Goal: Transaction & Acquisition: Download file/media

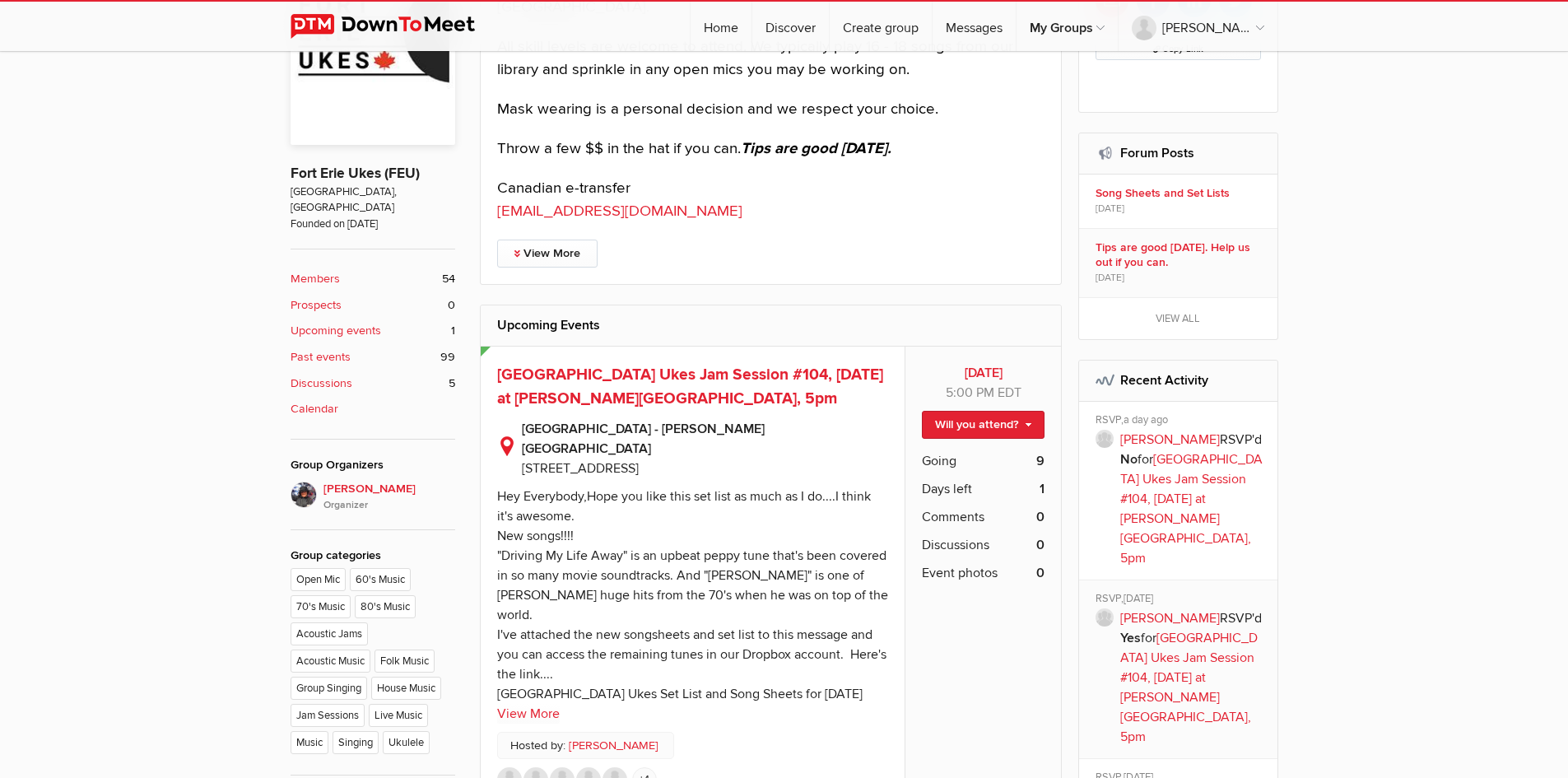
scroll to position [570, 0]
click at [1005, 419] on link "Will you attend?" at bounding box center [983, 423] width 123 height 28
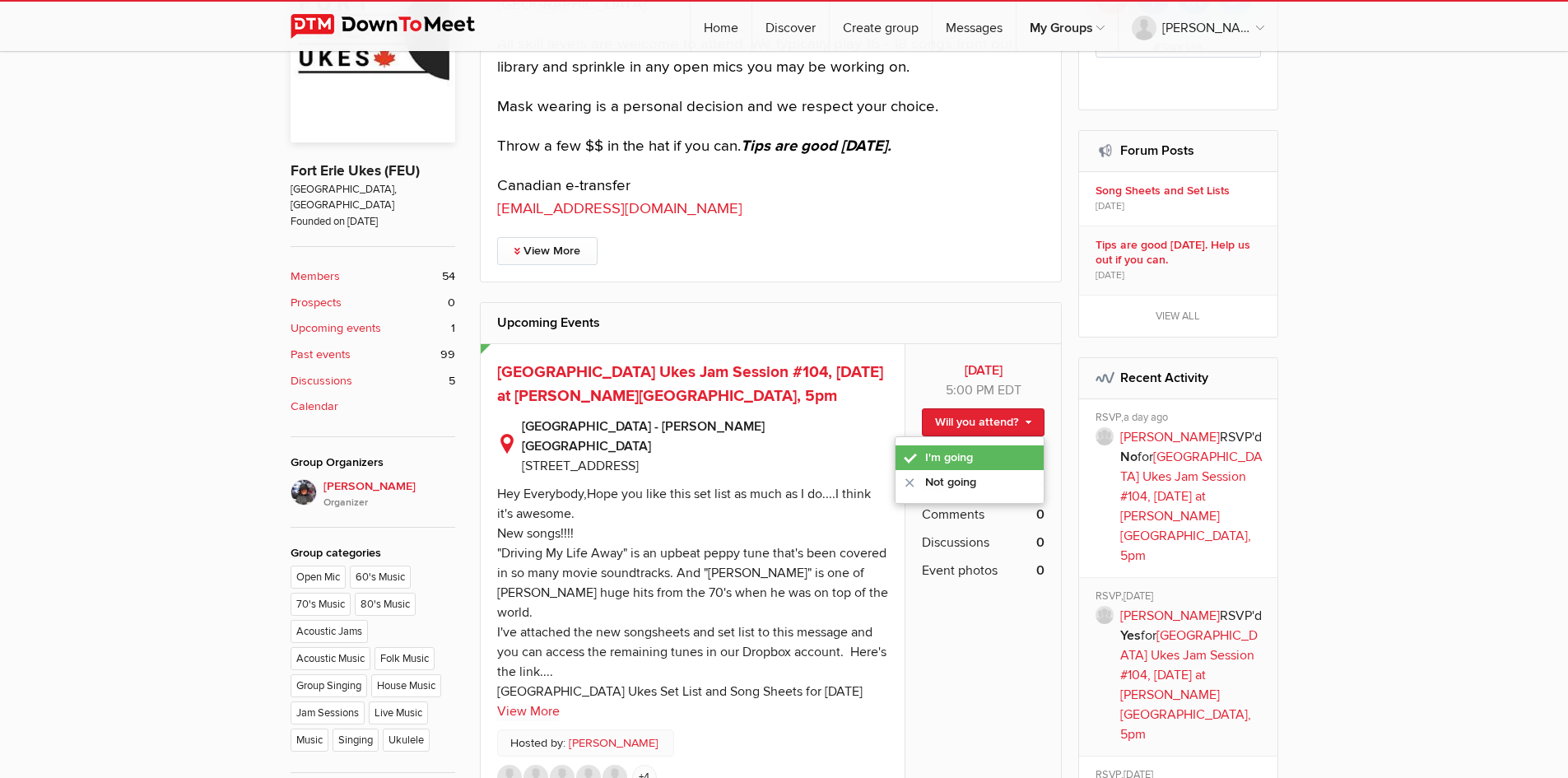
click at [957, 456] on link "I'm going" at bounding box center [970, 458] width 148 height 25
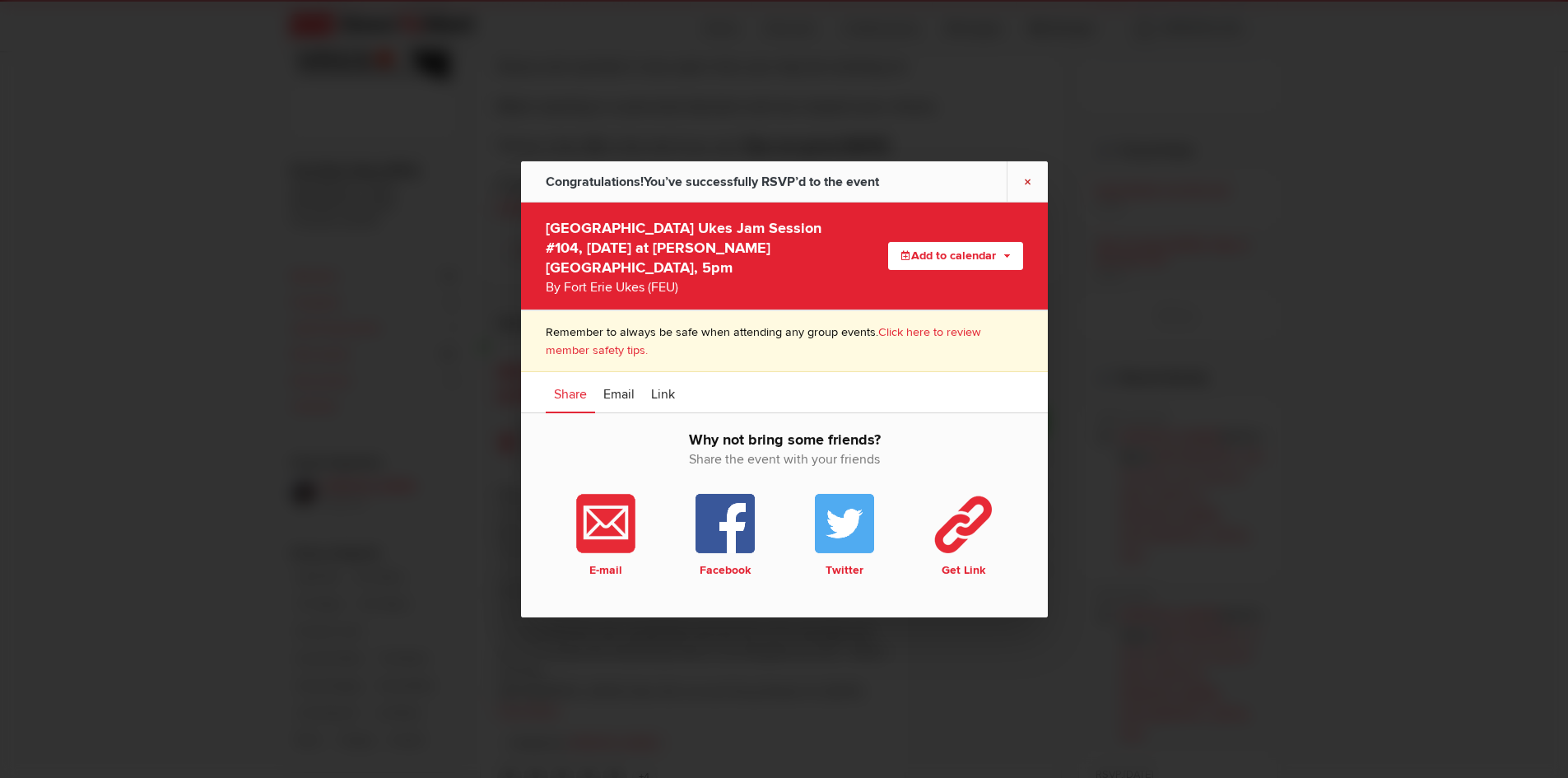
click at [1028, 190] on link "×" at bounding box center [1027, 181] width 42 height 41
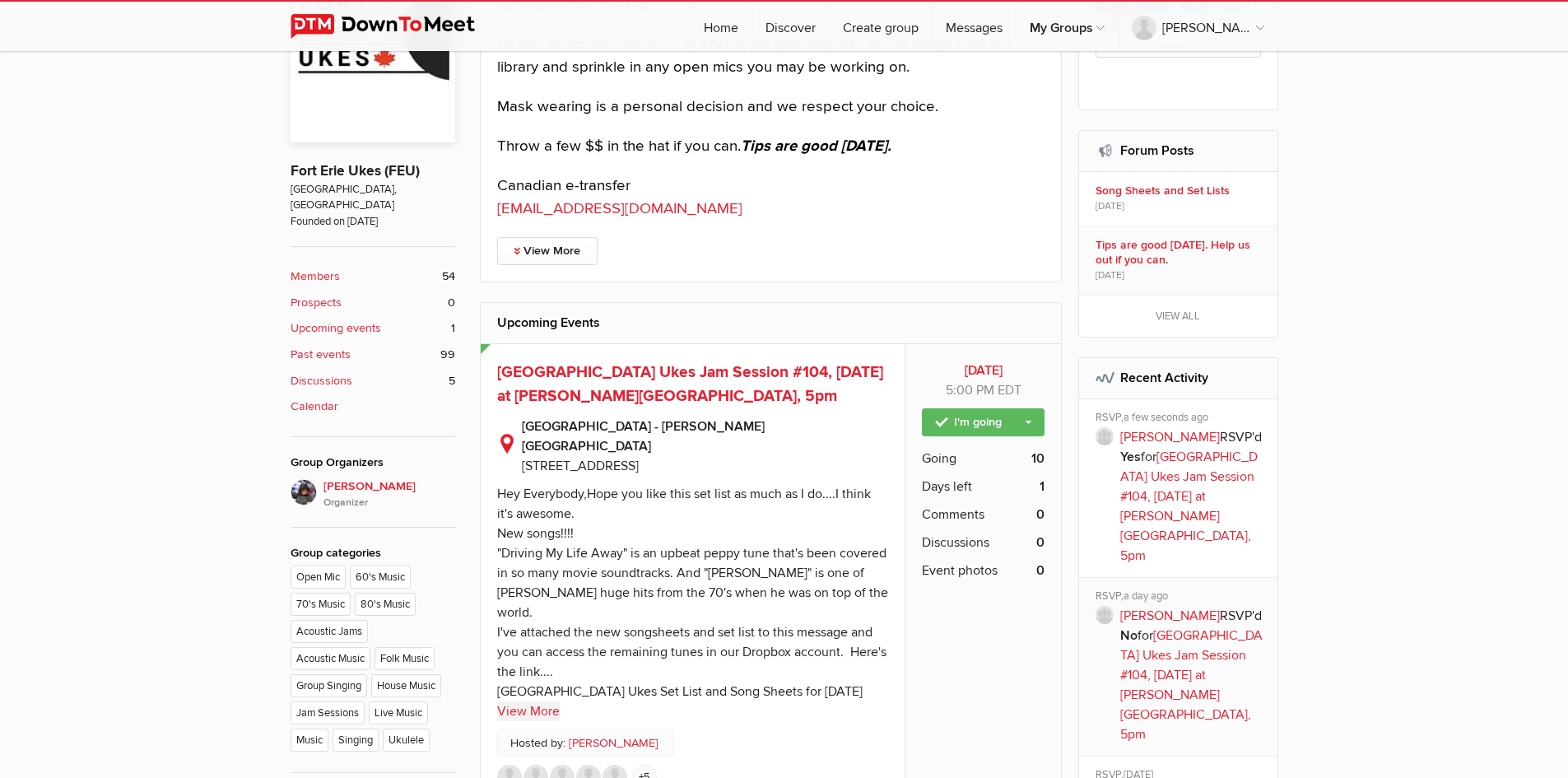
click at [535, 701] on link "View More" at bounding box center [528, 711] width 63 height 19
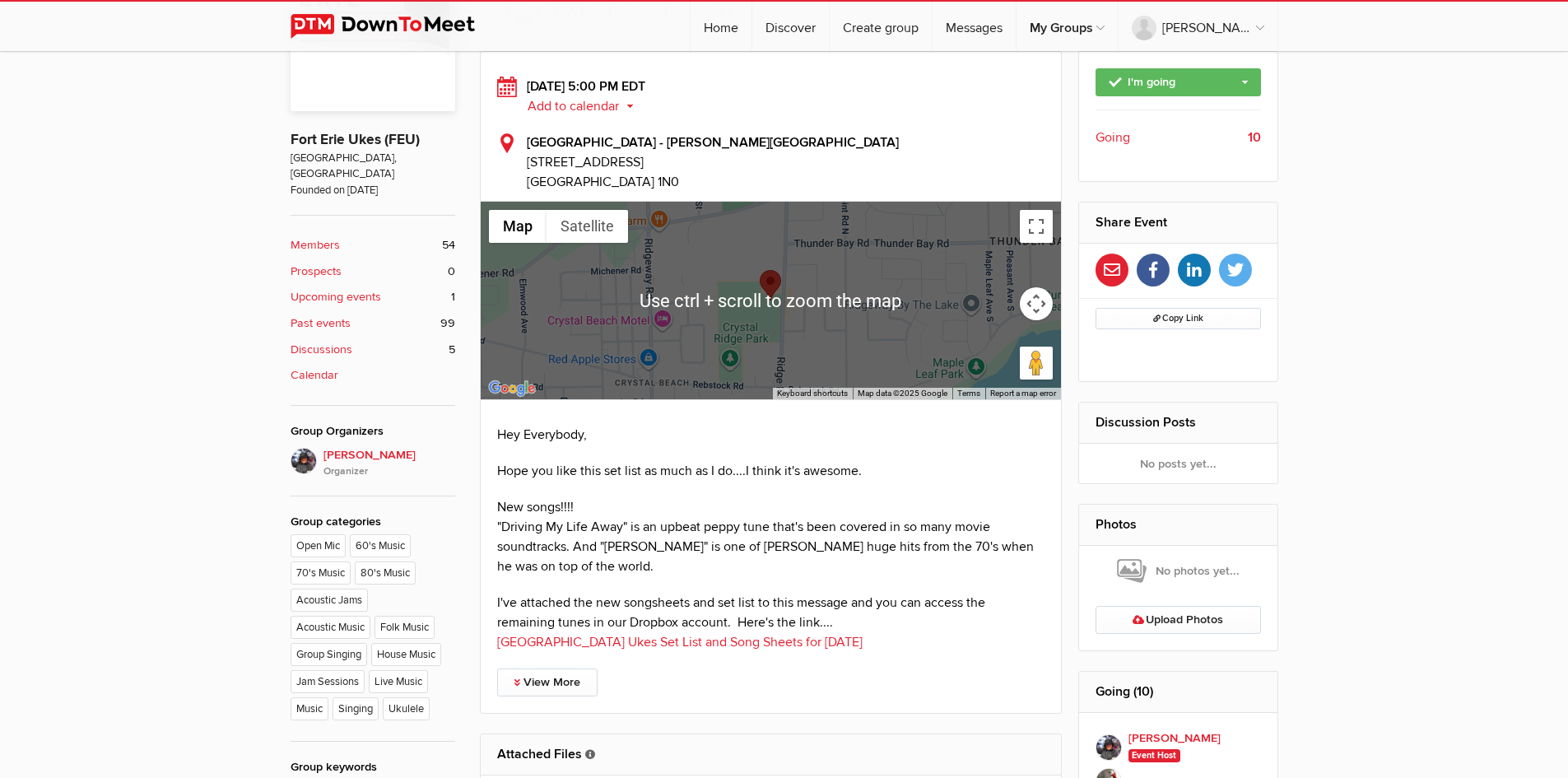
scroll to position [603, 0]
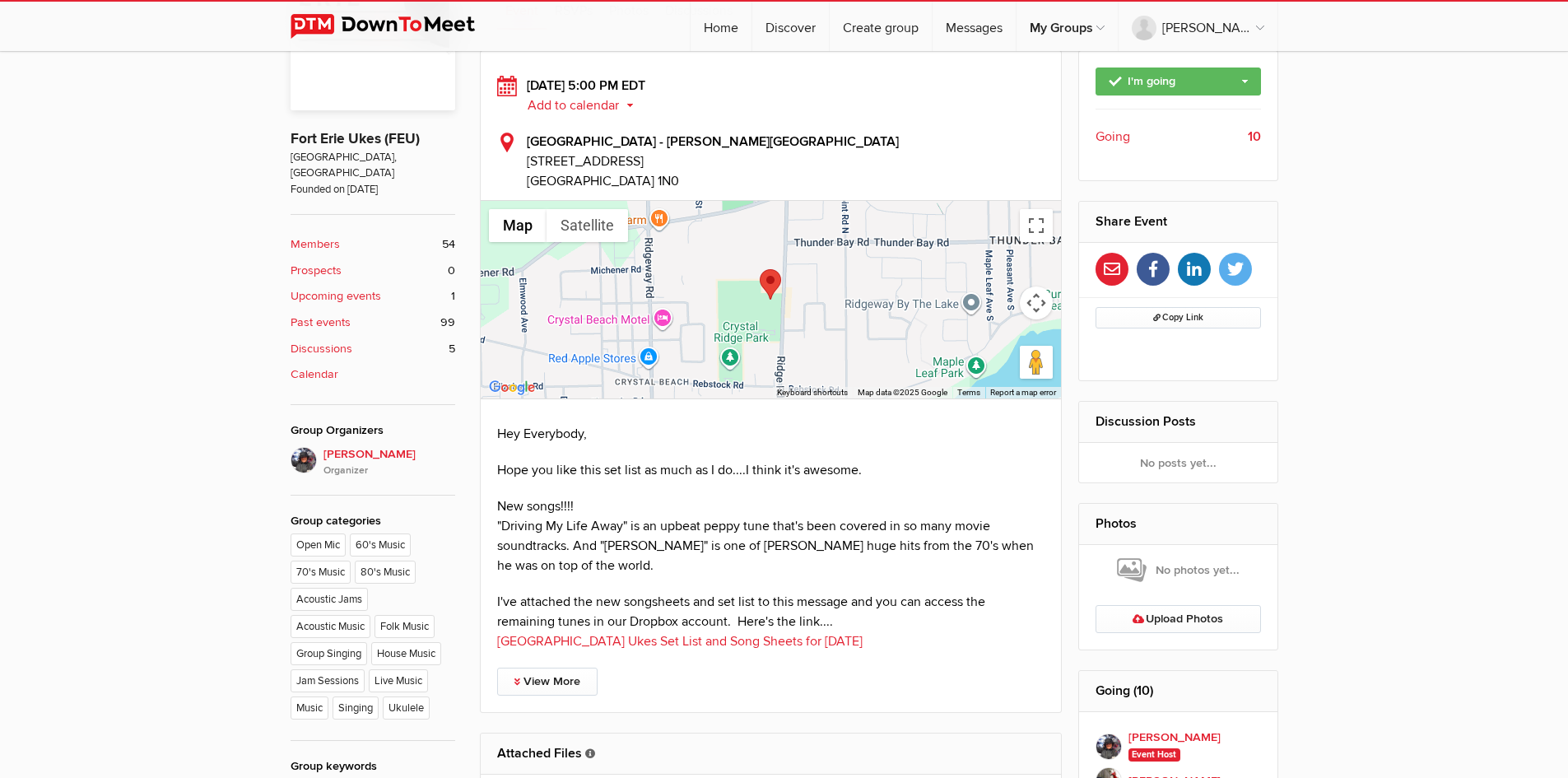
click at [600, 633] on link "[GEOGRAPHIC_DATA] Ukes Set List and Song Sheets for [DATE]" at bounding box center [679, 641] width 365 height 17
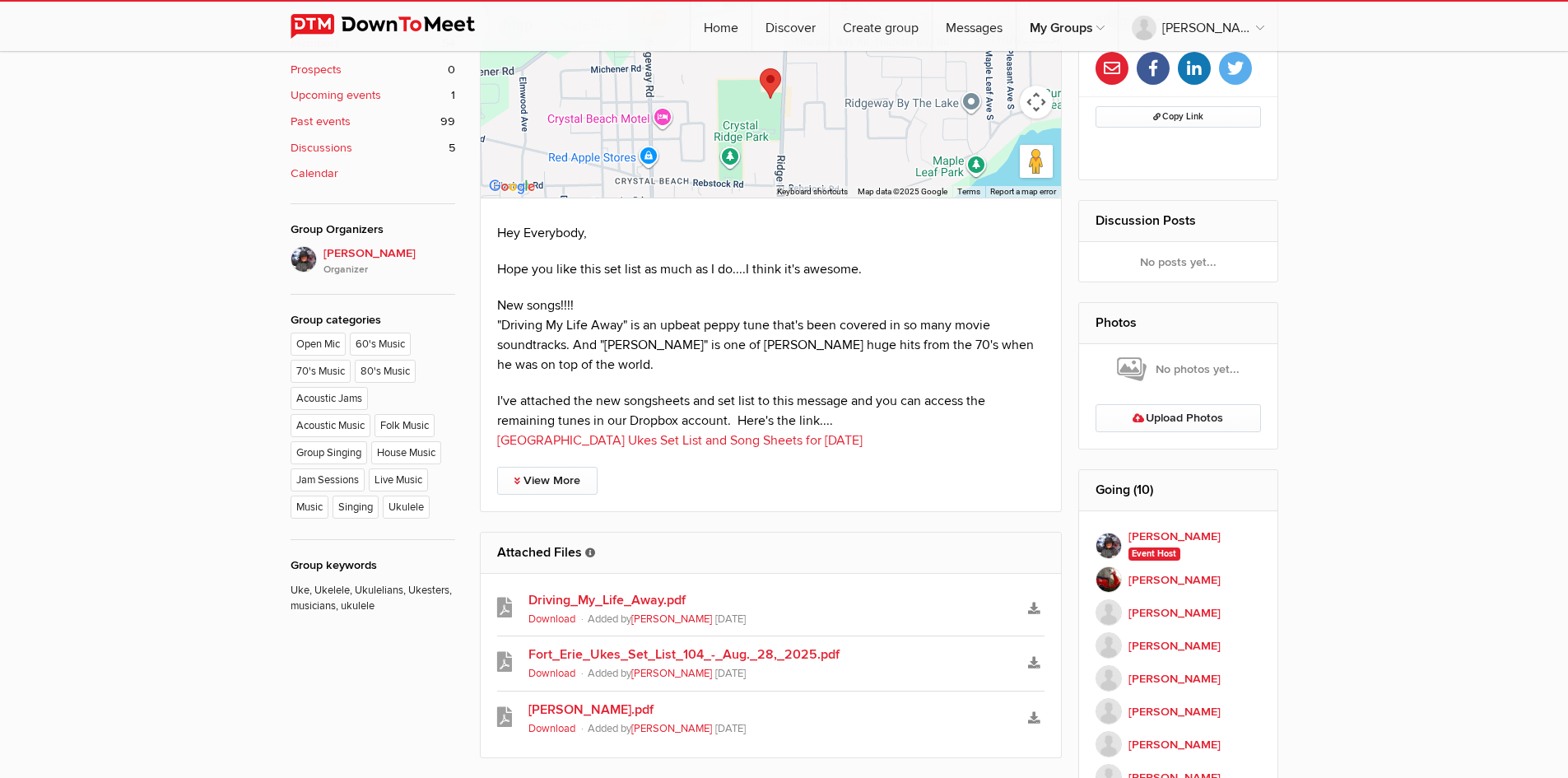
scroll to position [805, 0]
click at [655, 431] on link "[GEOGRAPHIC_DATA] Ukes Set List and Song Sheets for [DATE]" at bounding box center [679, 439] width 365 height 17
click at [532, 466] on link "View More" at bounding box center [547, 480] width 101 height 28
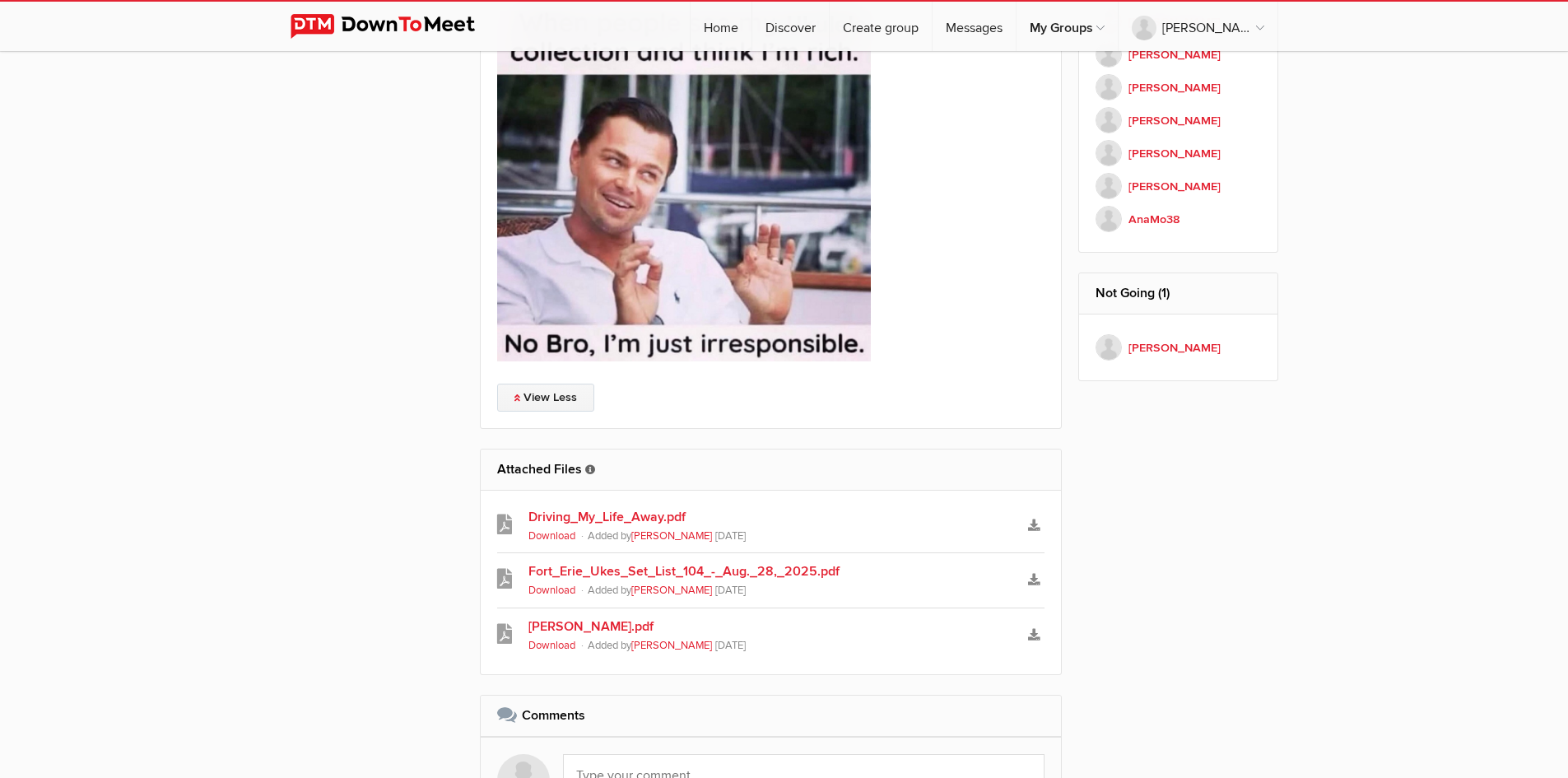
scroll to position [1428, 0]
click at [613, 561] on link "Fort_Erie_Ukes_Set_List_104_-_Aug._28,_2025.pdf" at bounding box center [771, 570] width 485 height 19
click at [602, 507] on link "Driving_My_Life_Away.pdf" at bounding box center [771, 516] width 485 height 19
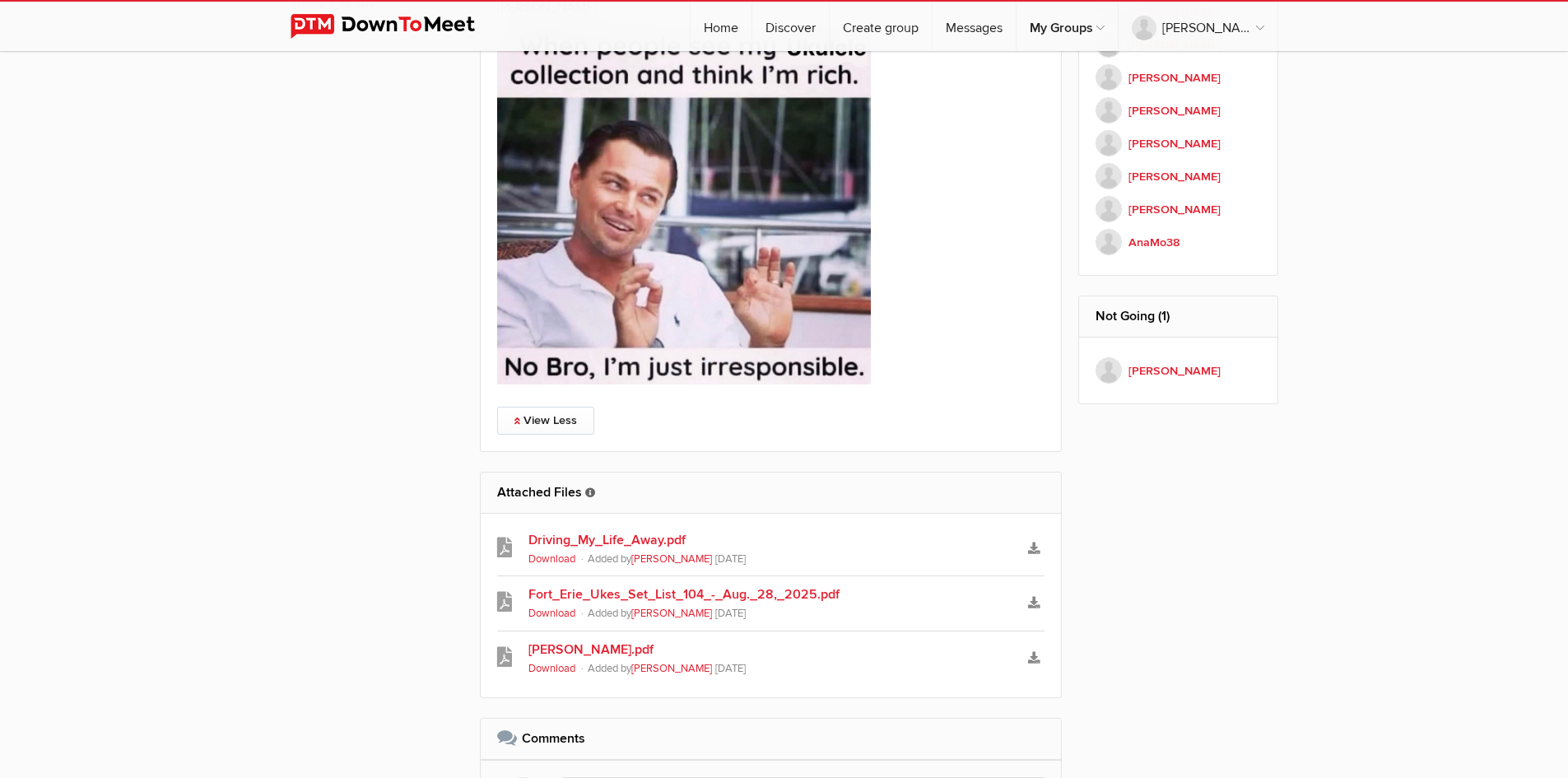
scroll to position [1405, 0]
click at [1034, 542] on icon "Download" at bounding box center [1033, 547] width 11 height 11
click at [1033, 651] on icon "Download" at bounding box center [1033, 656] width 11 height 11
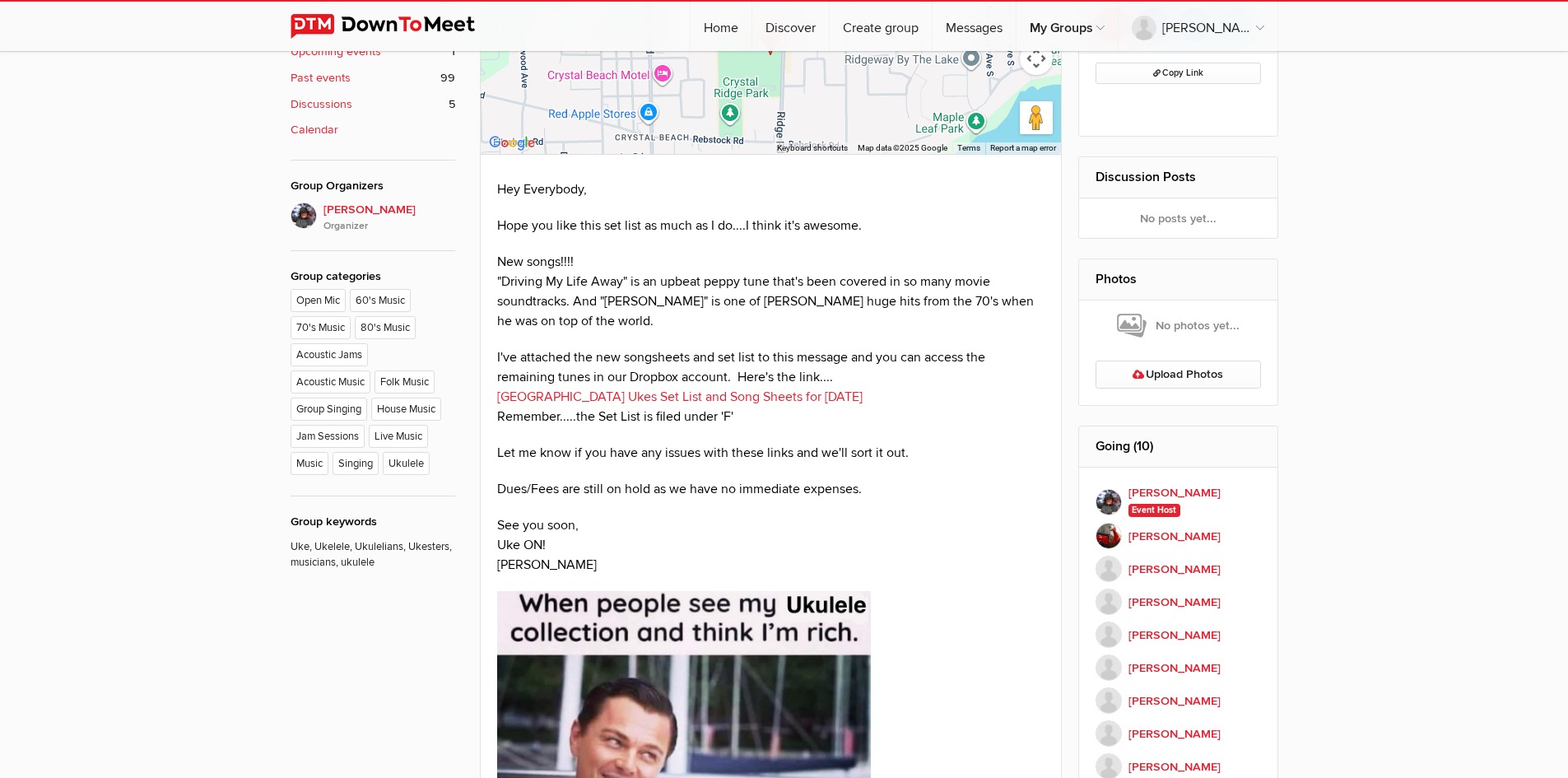
scroll to position [844, 0]
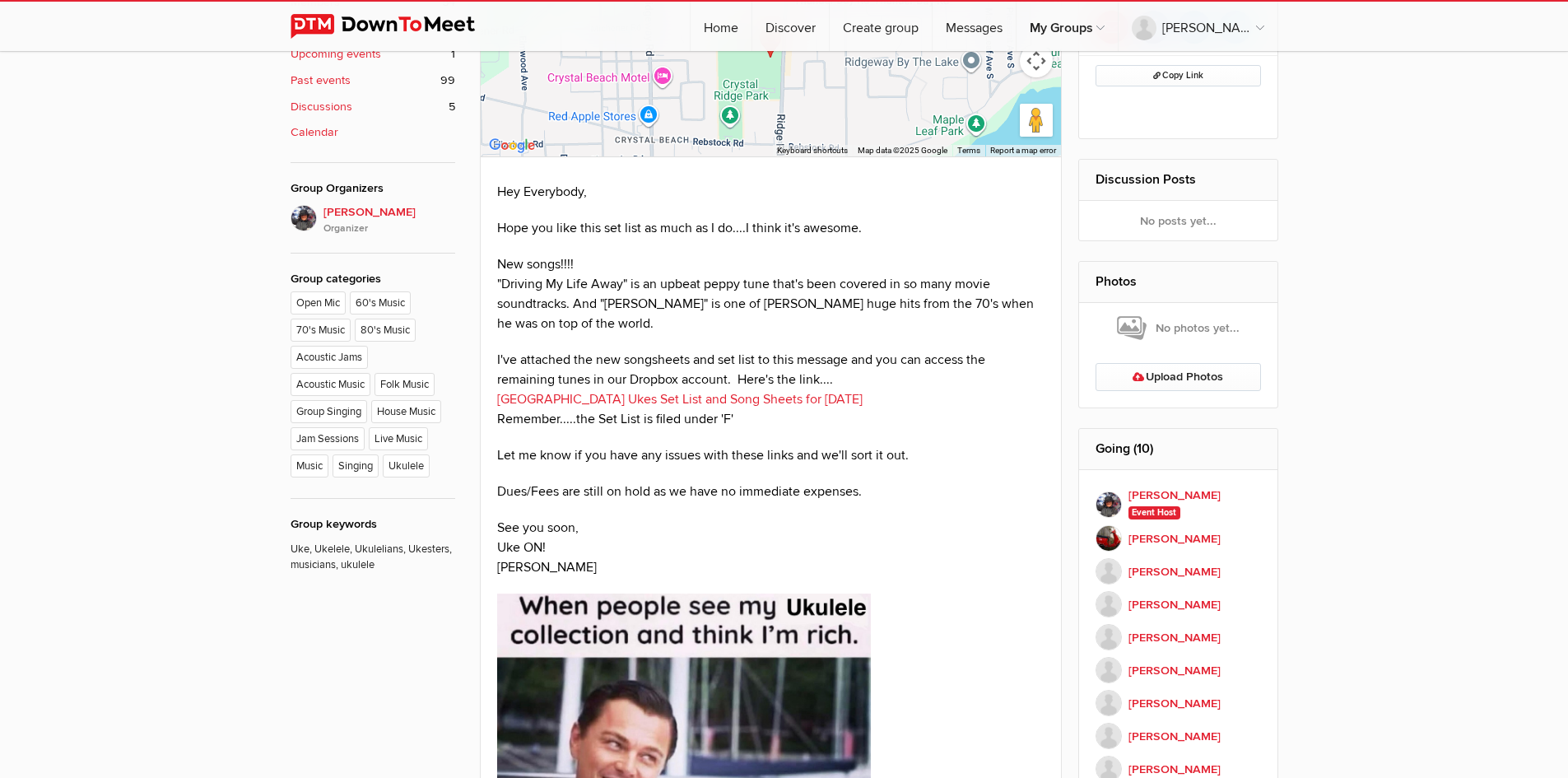
click at [564, 391] on link "[GEOGRAPHIC_DATA] Ukes Set List and Song Sheets for [DATE]" at bounding box center [679, 399] width 365 height 17
